Goal: Transaction & Acquisition: Download file/media

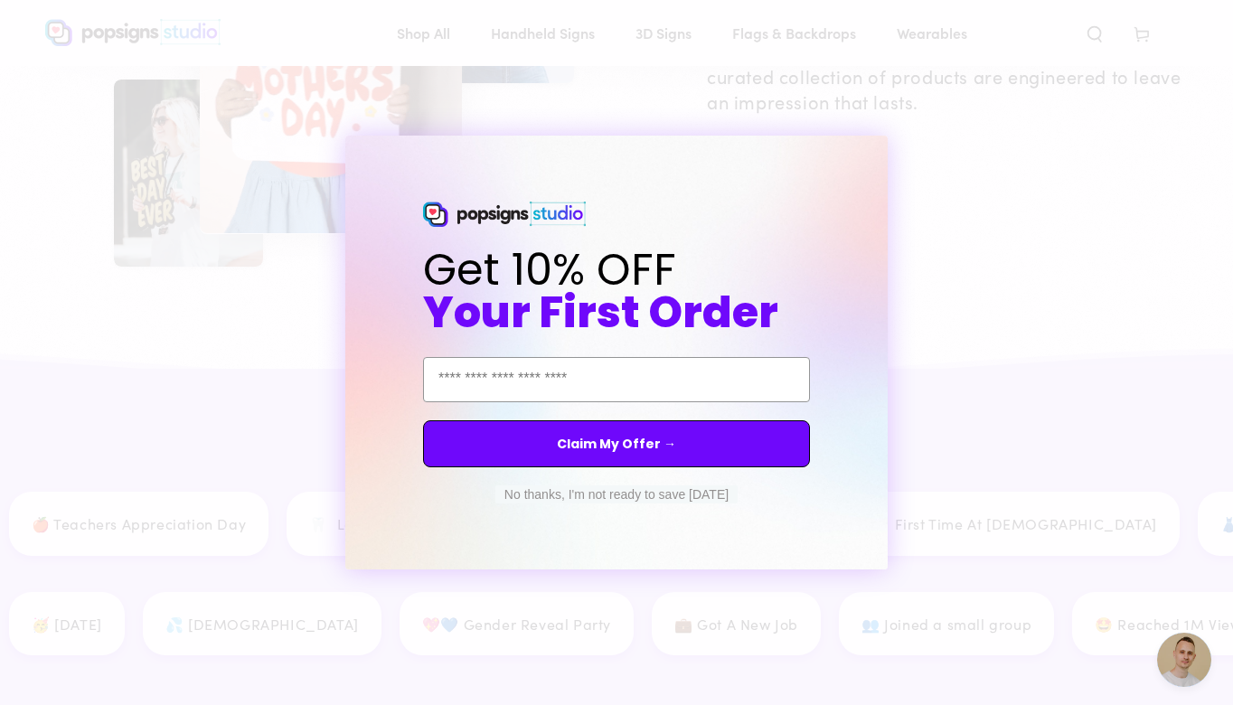
scroll to position [2361, 0]
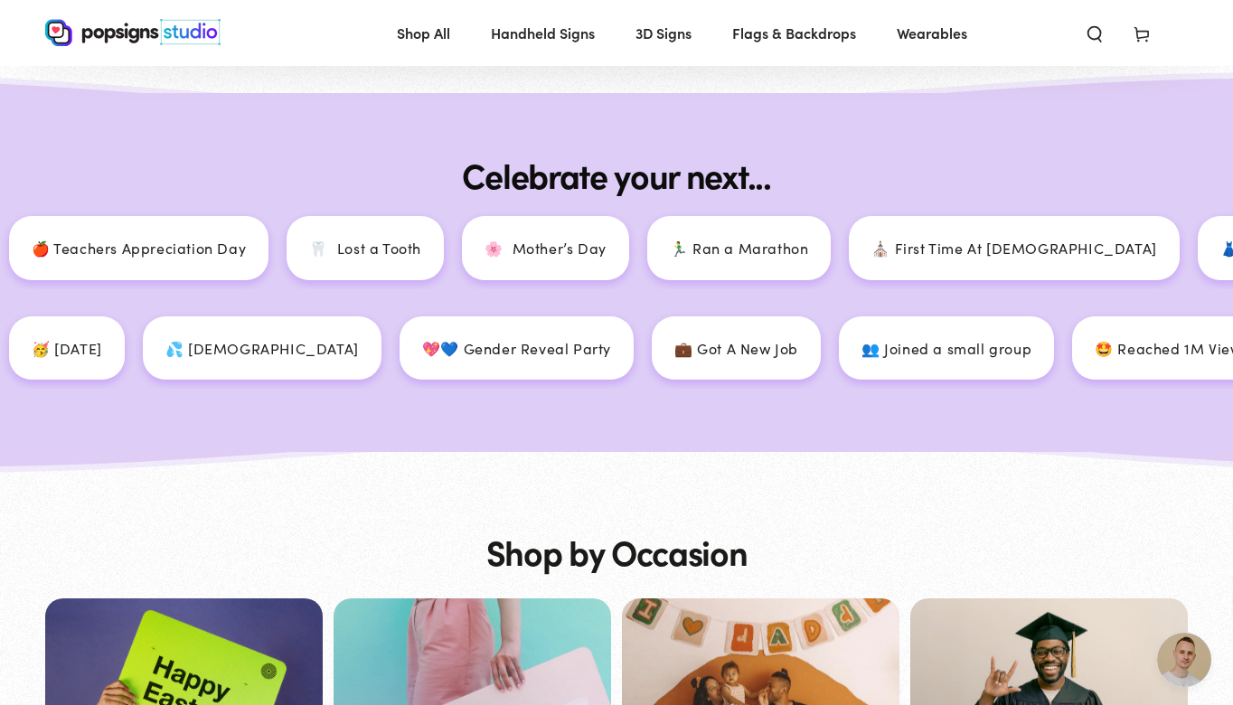
click at [945, 192] on div "Close dialog Get 10% OFF Your First Order Email Address Claim My Offer → No tha…" at bounding box center [616, 352] width 1233 height 705
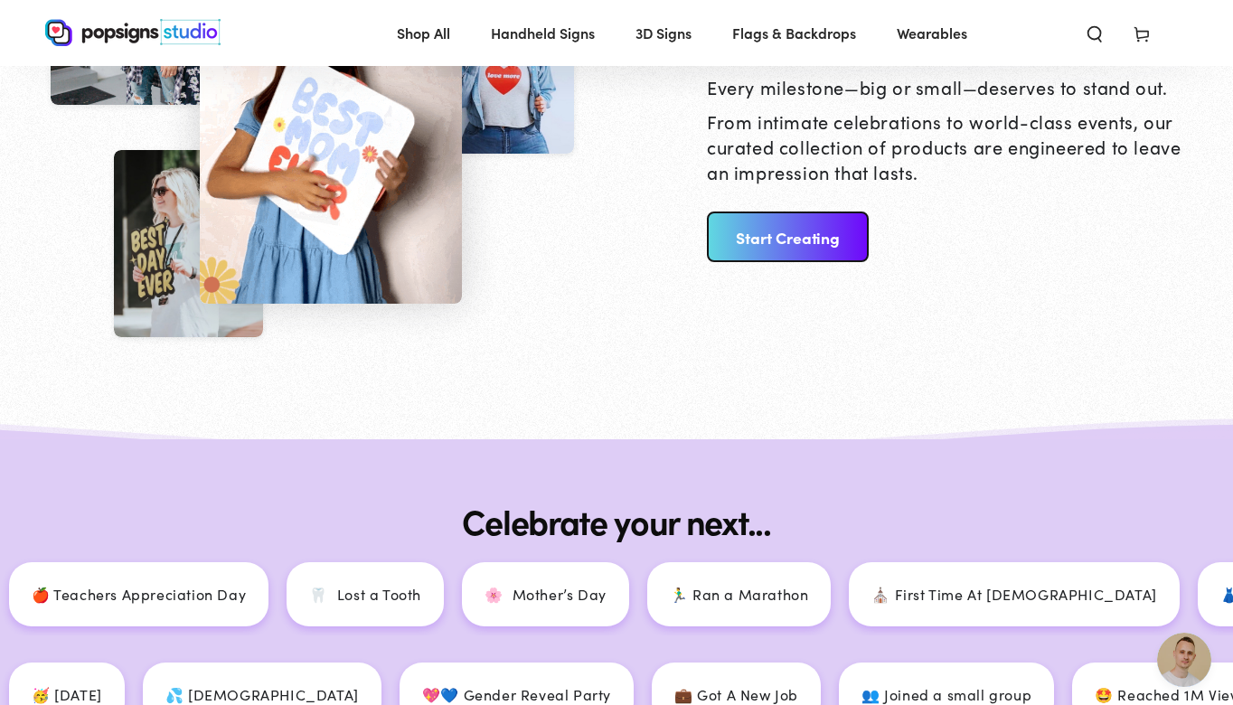
scroll to position [1996, 0]
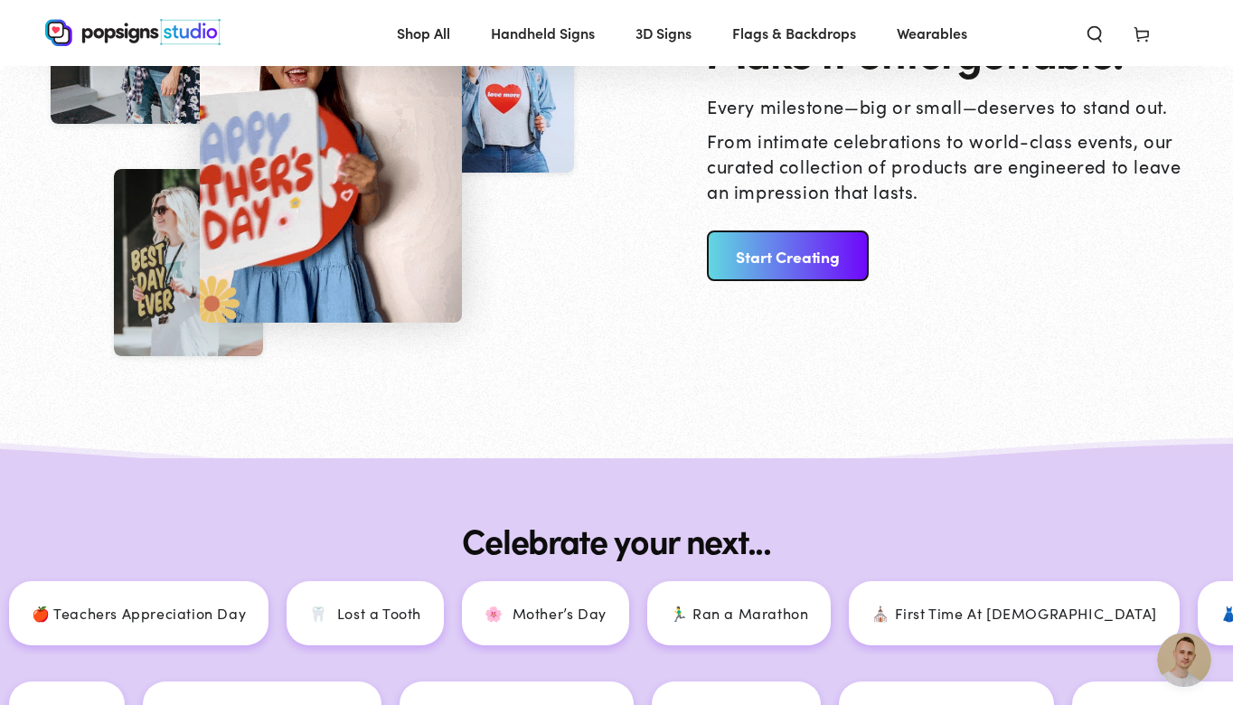
click at [776, 259] on link "Start Creating" at bounding box center [788, 256] width 162 height 51
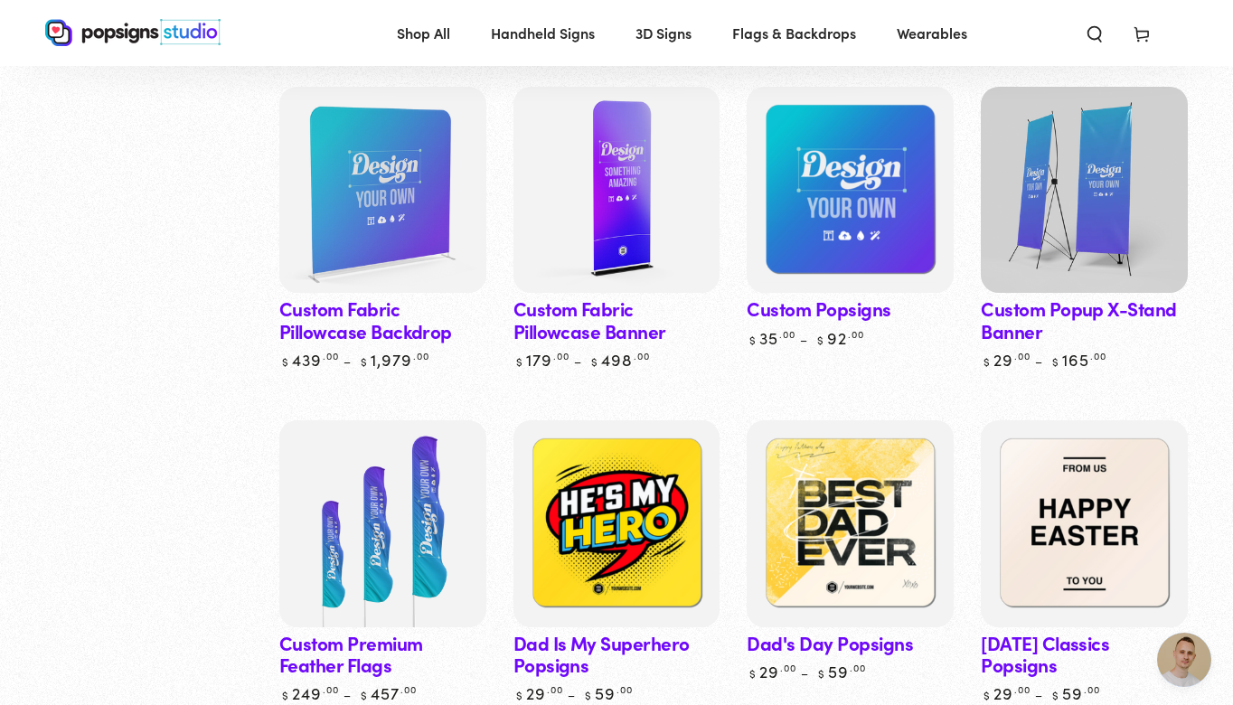
scroll to position [1992, 0]
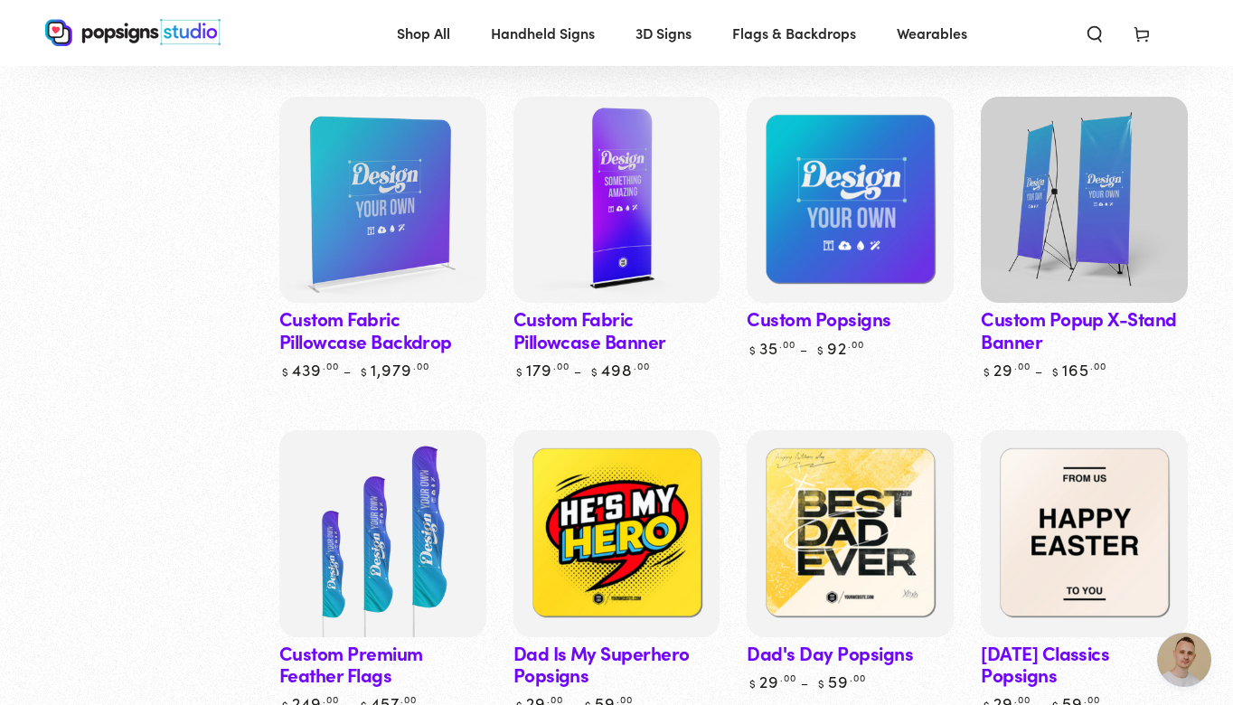
click at [626, 275] on img at bounding box center [616, 199] width 213 height 213
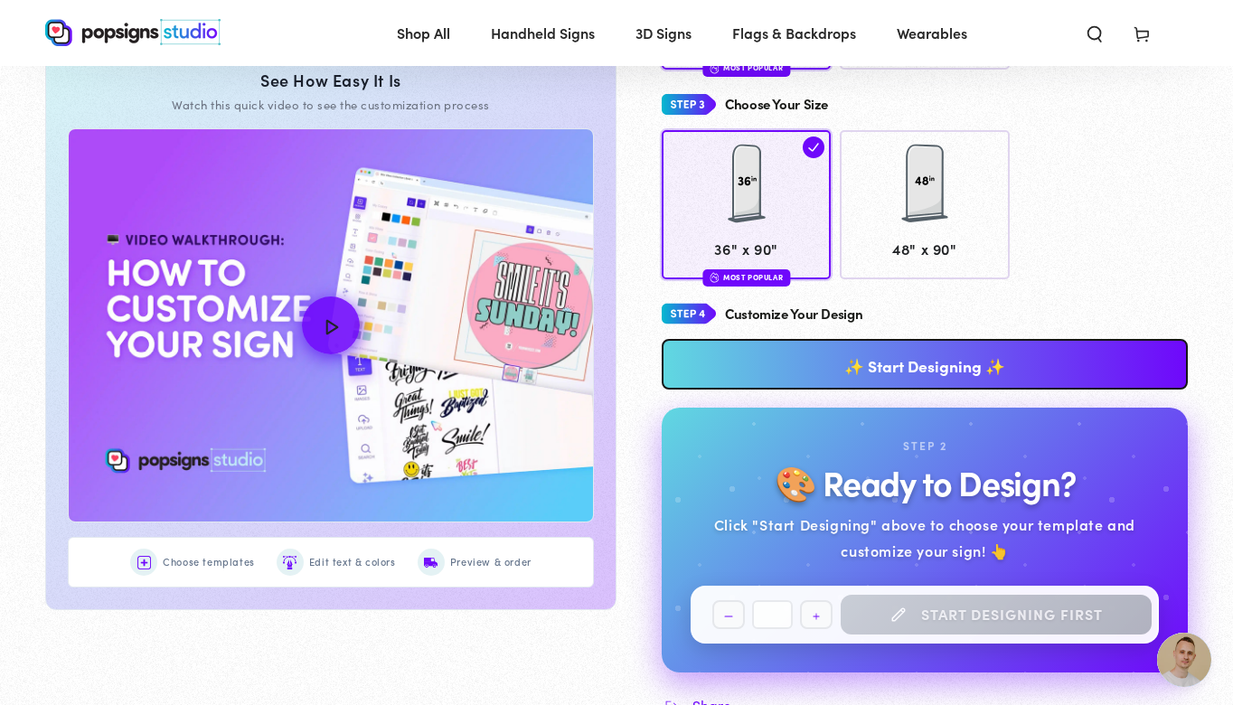
scroll to position [674, 0]
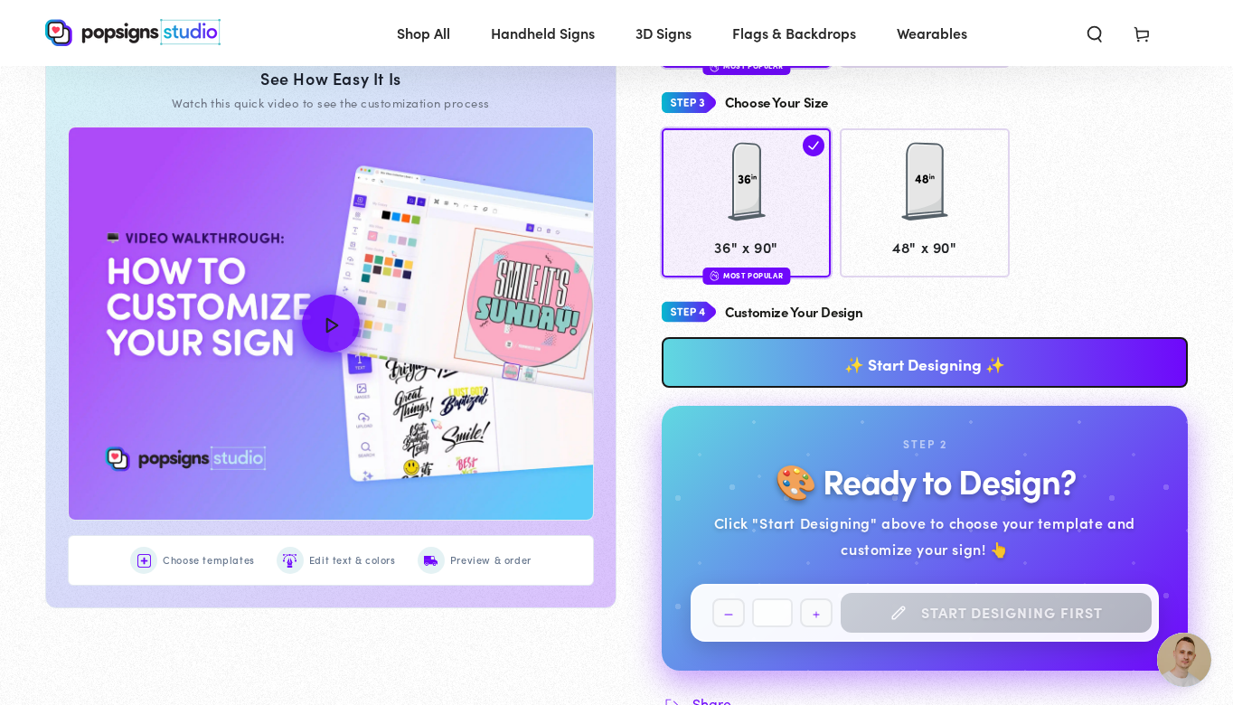
click at [861, 364] on link "✨ Start Designing ✨" at bounding box center [925, 362] width 526 height 51
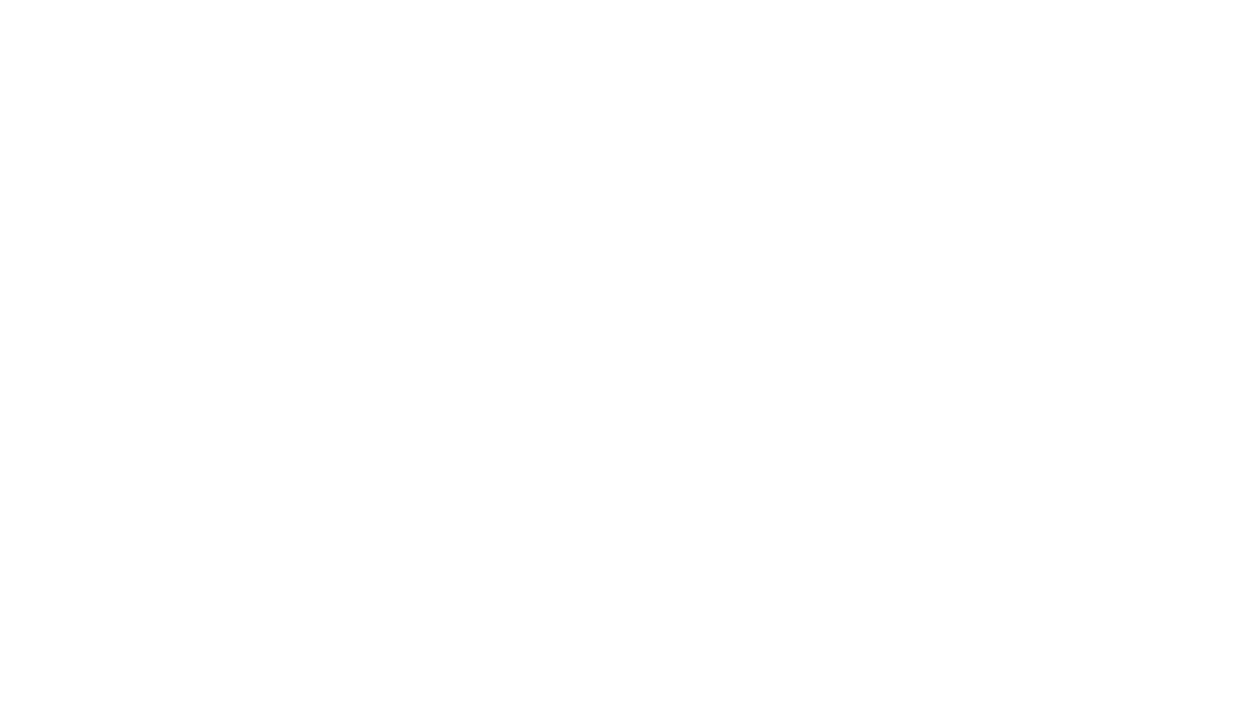
scroll to position [0, 0]
type textarea "An ancient tree with a door leading to a magical world"
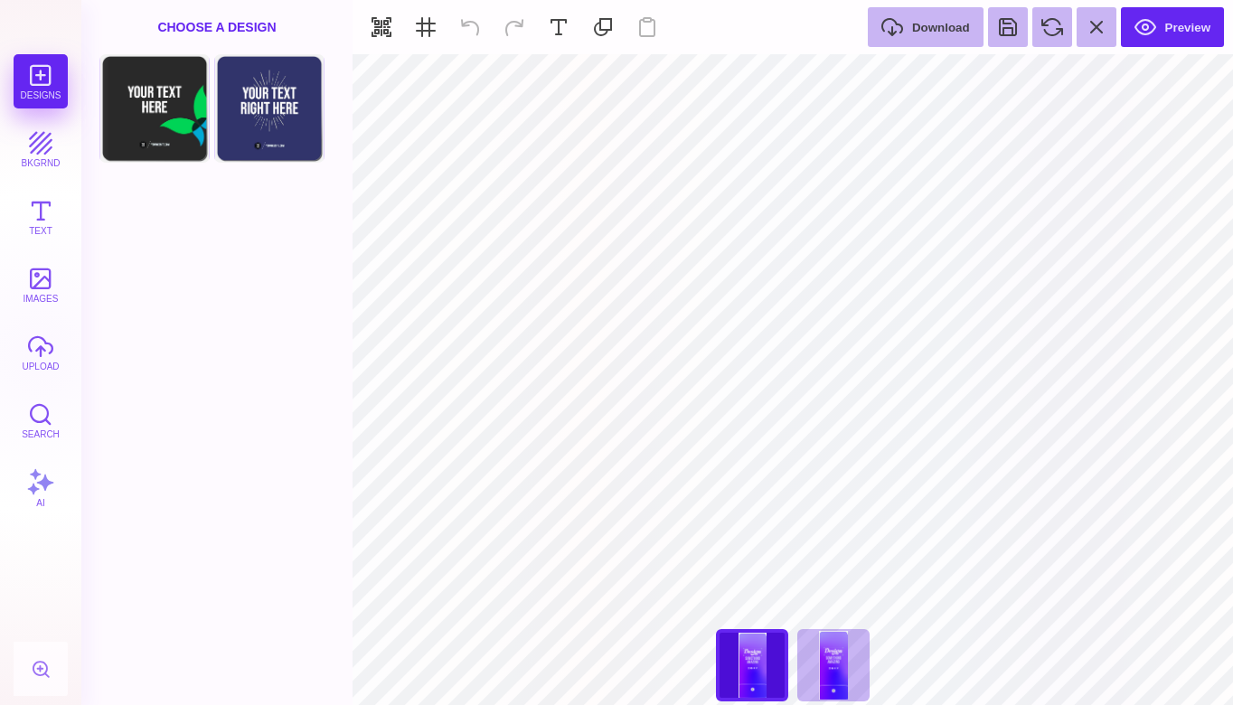
click at [266, 475] on div "Front Choose Design Back Choose Design" at bounding box center [216, 379] width 271 height 651
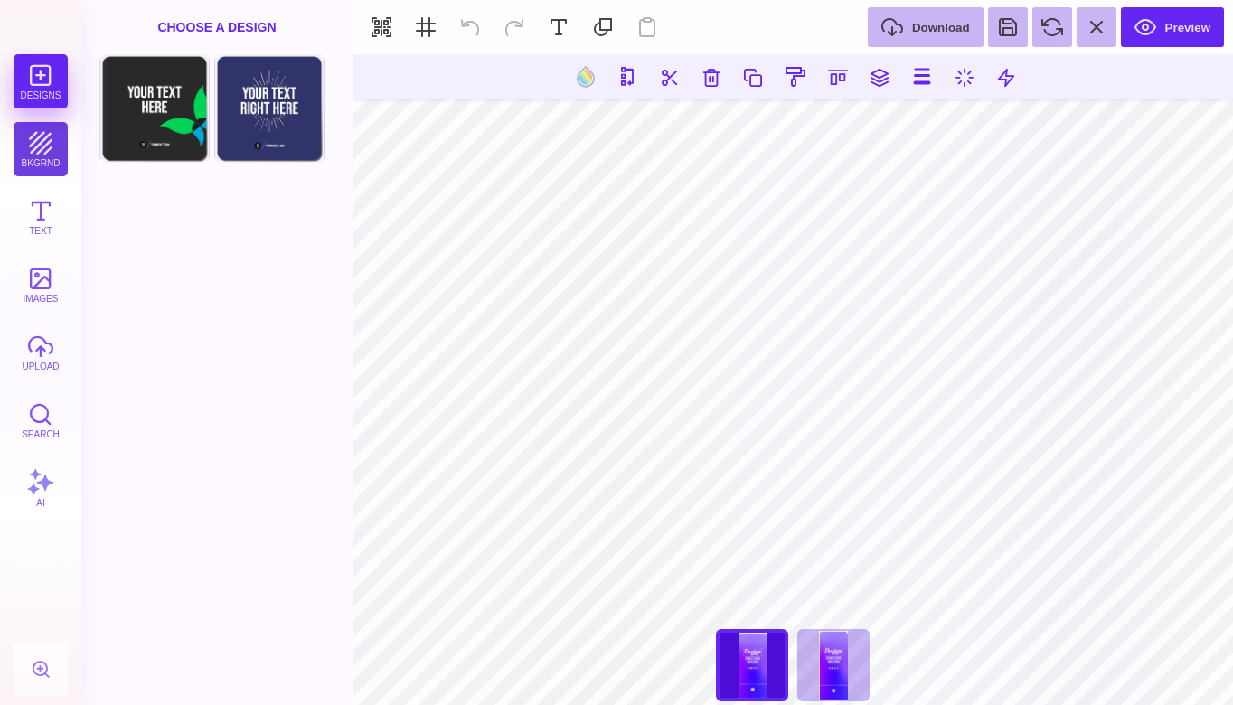
click at [31, 158] on button "bkgrnd" at bounding box center [41, 149] width 54 height 54
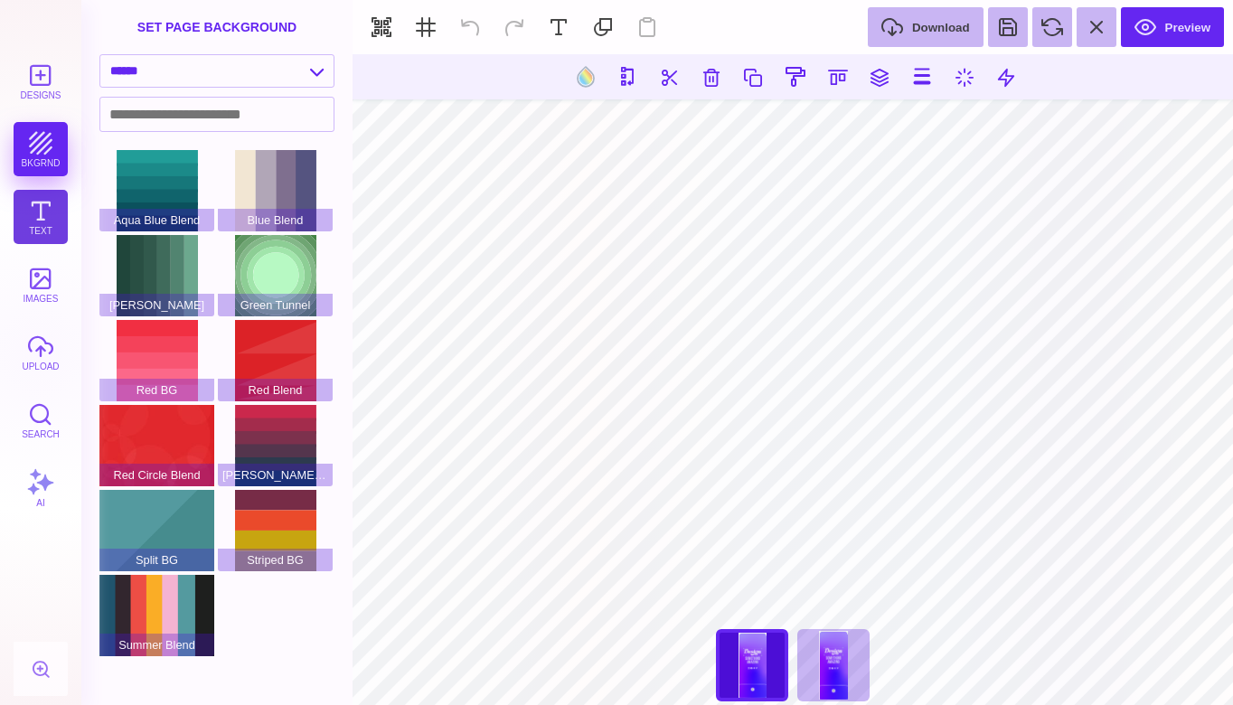
click at [41, 219] on button "Text" at bounding box center [41, 217] width 54 height 54
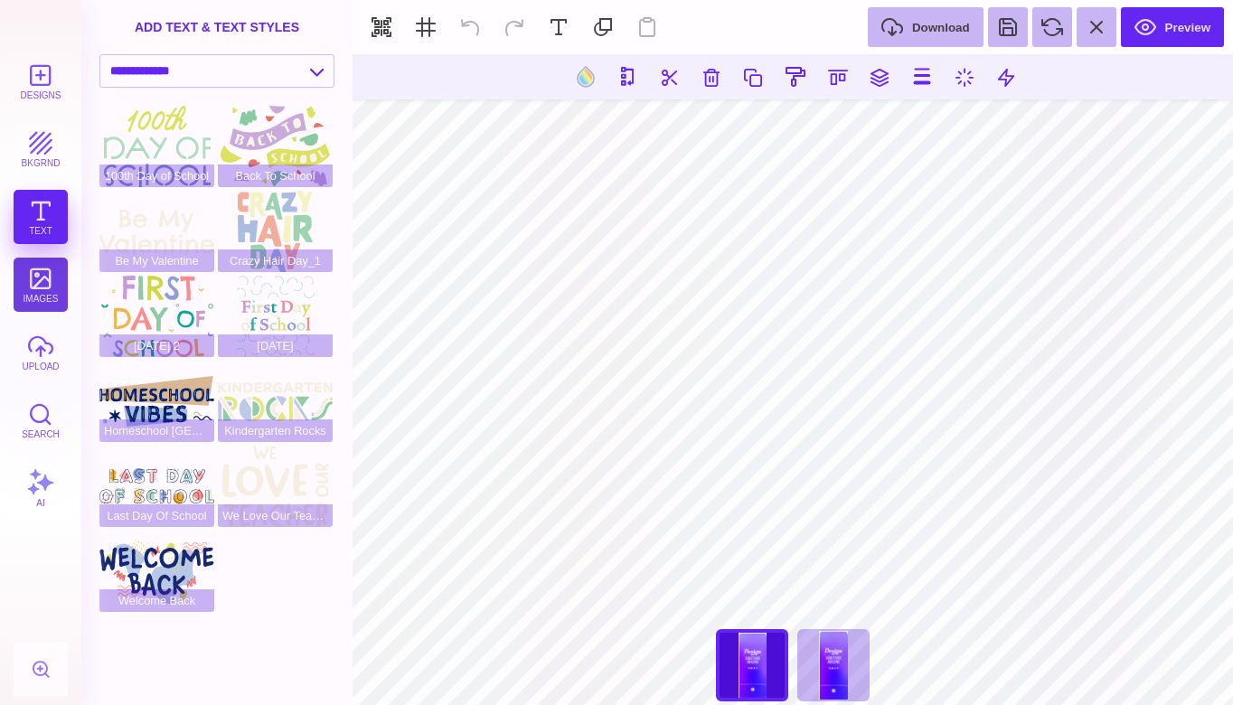
click at [41, 284] on button "images" at bounding box center [41, 285] width 54 height 54
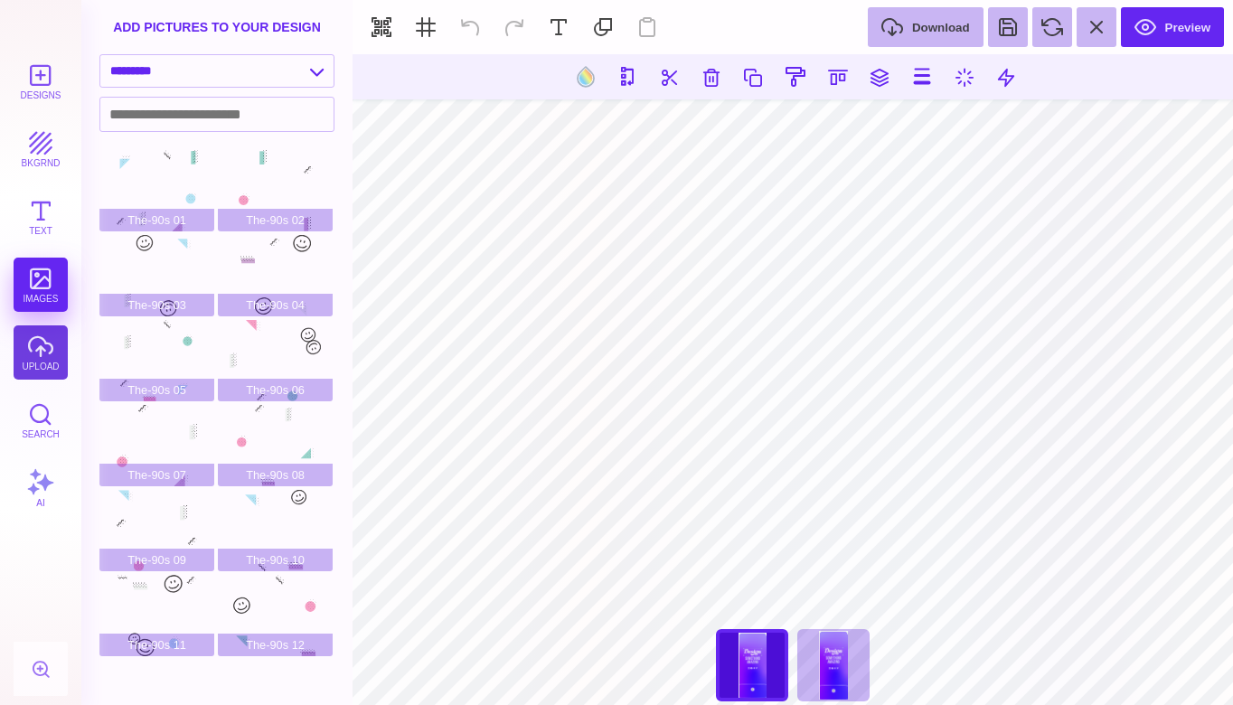
click at [46, 358] on button "upload" at bounding box center [41, 352] width 54 height 54
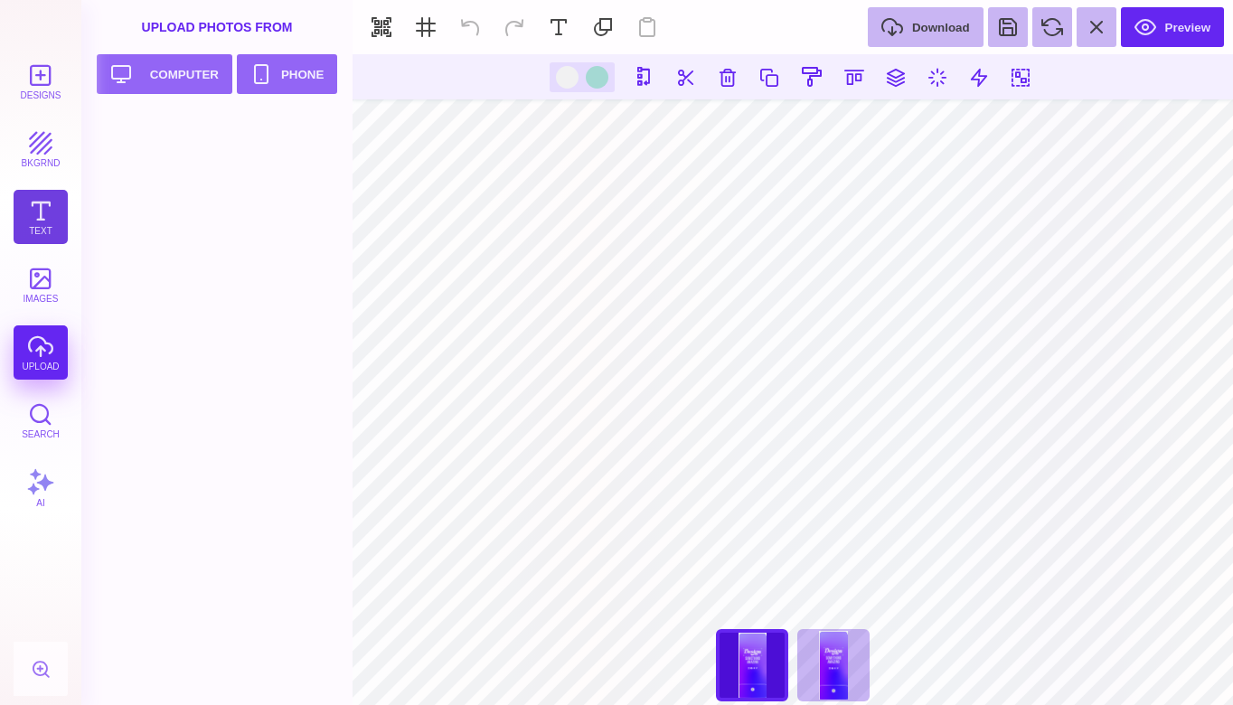
click at [40, 236] on button "Text" at bounding box center [41, 217] width 54 height 54
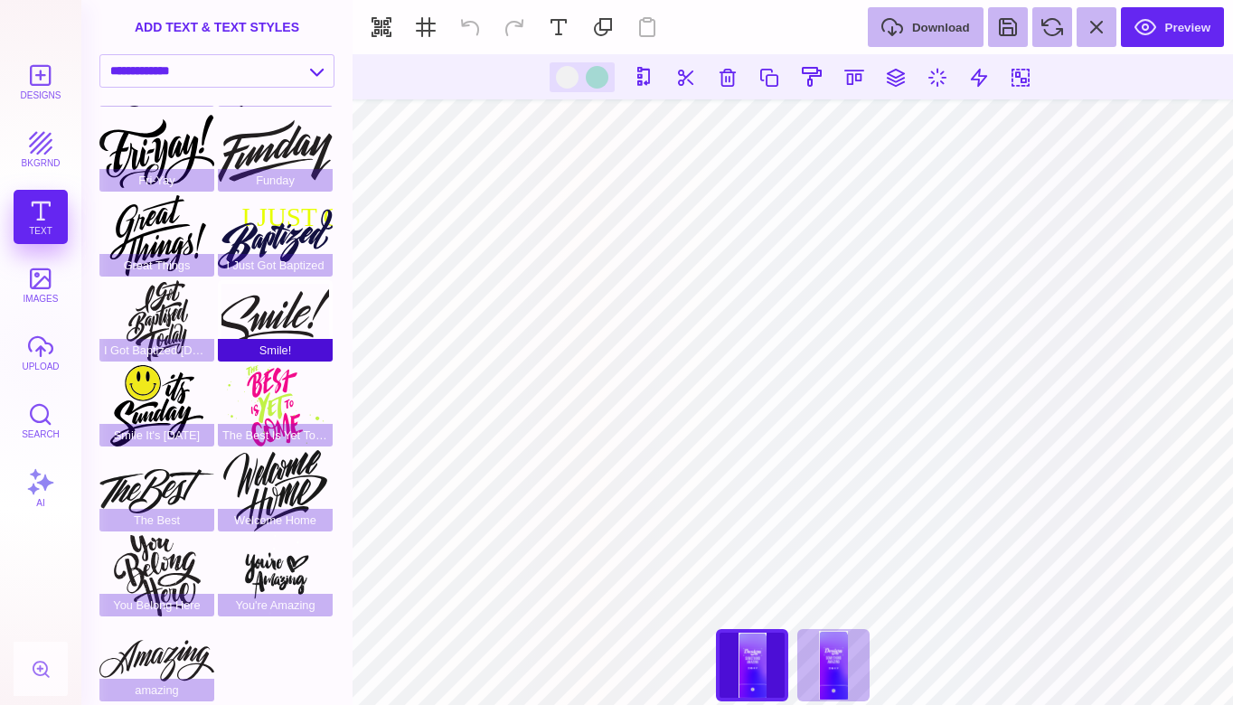
scroll to position [165, 0]
select select "**********"
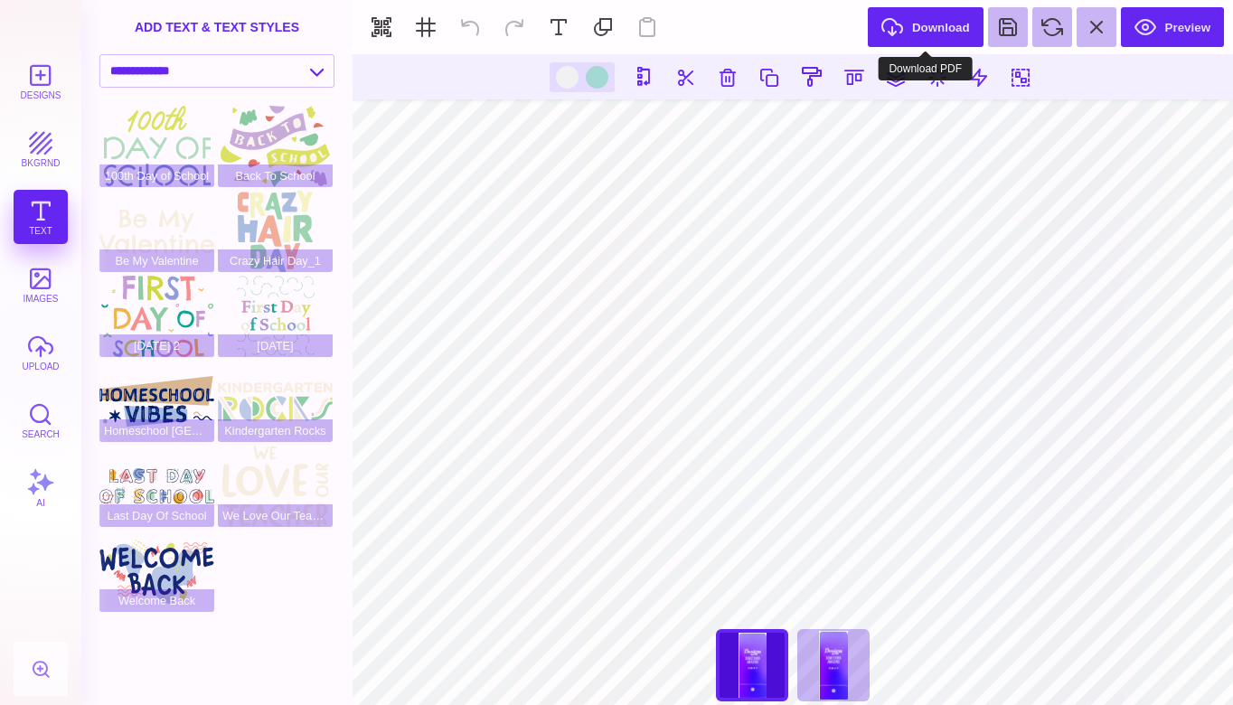
click at [973, 21] on button "Download" at bounding box center [926, 27] width 116 height 40
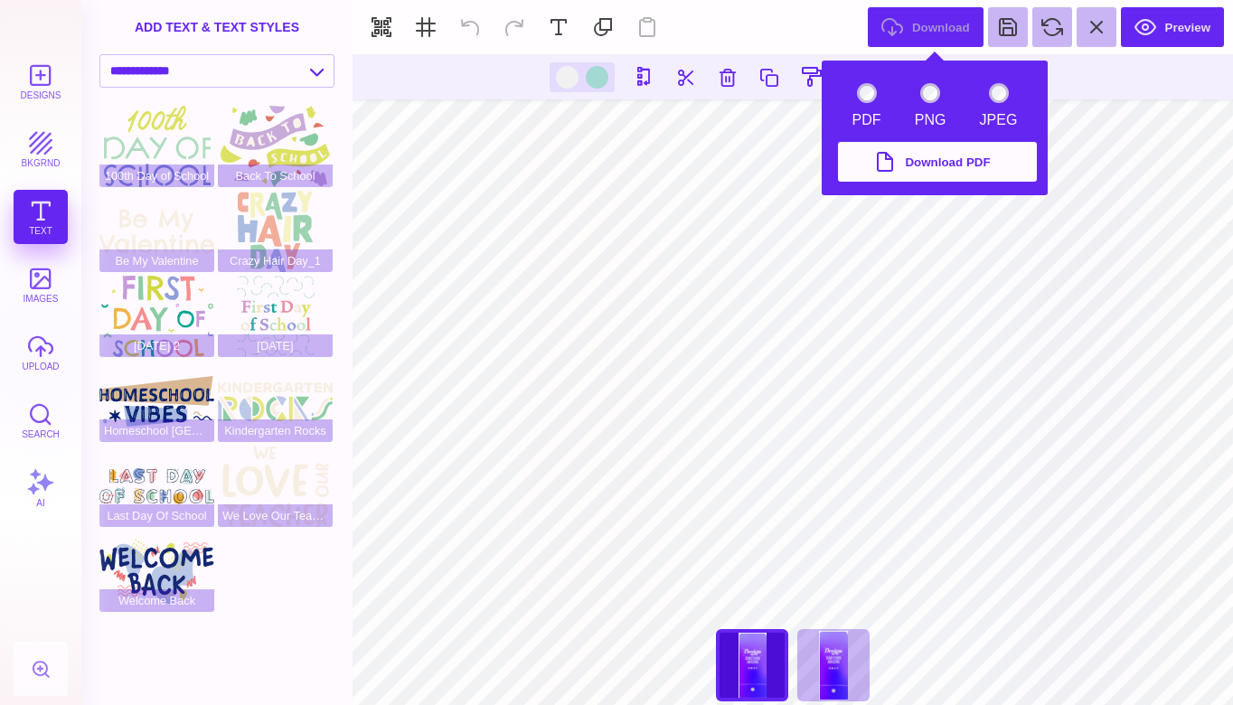
click at [907, 159] on button "Download PDF" at bounding box center [937, 162] width 199 height 40
